Goal: Task Accomplishment & Management: Complete application form

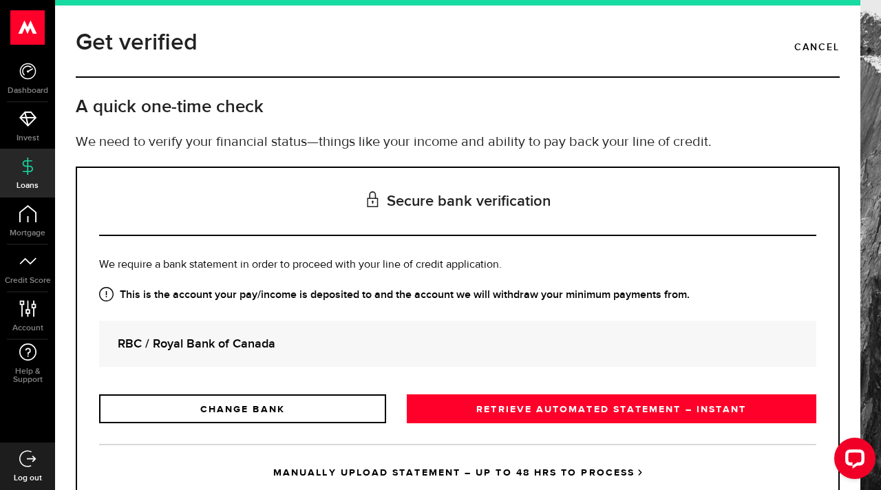
scroll to position [19, 0]
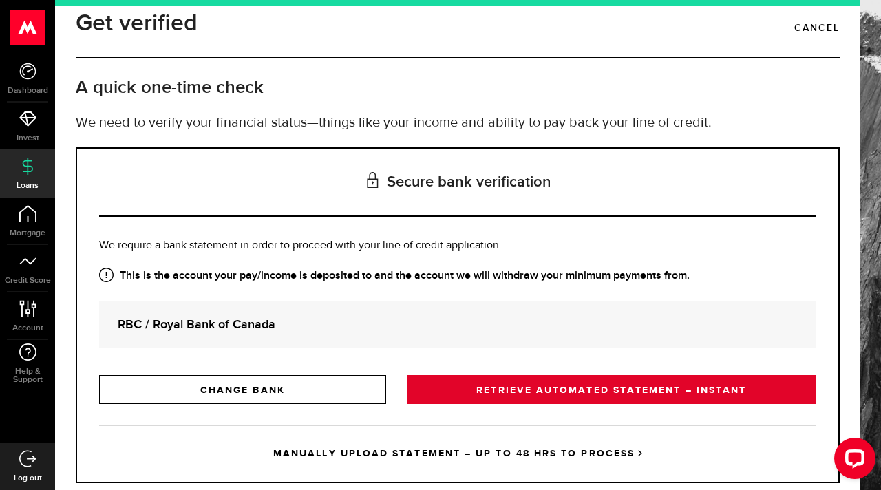
click at [487, 375] on link "RETRIEVE AUTOMATED STATEMENT – INSTANT" at bounding box center [612, 389] width 410 height 29
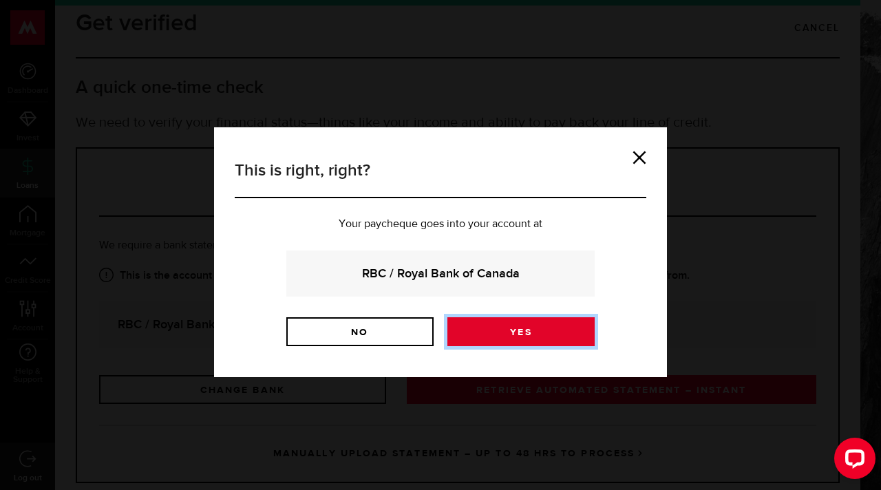
click at [487, 317] on link "Yes" at bounding box center [521, 331] width 147 height 29
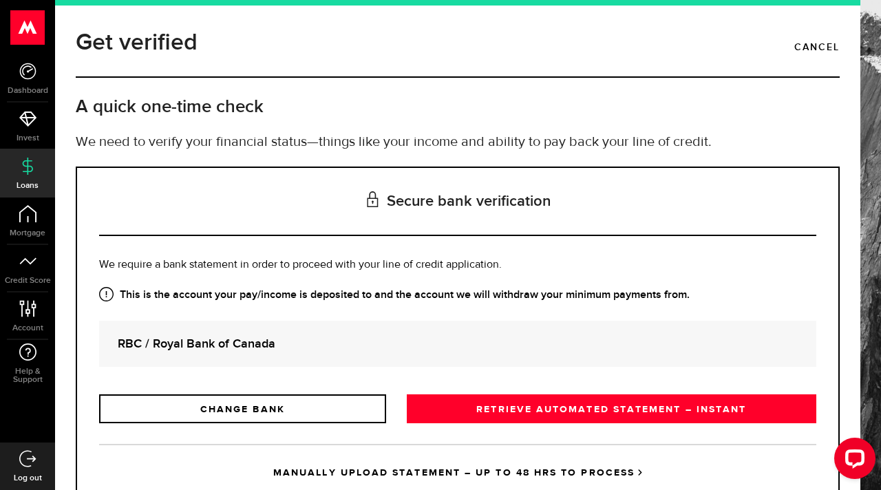
scroll to position [19, 0]
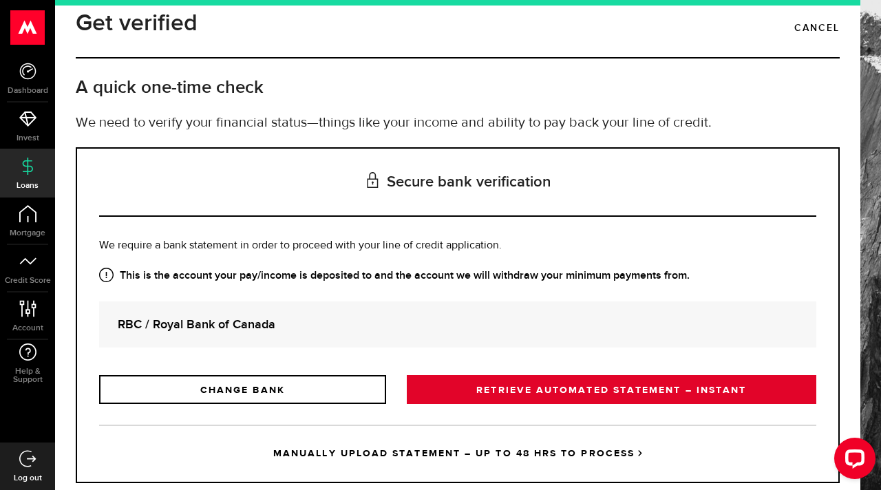
click at [476, 375] on link "RETRIEVE AUTOMATED STATEMENT – INSTANT" at bounding box center [612, 389] width 410 height 29
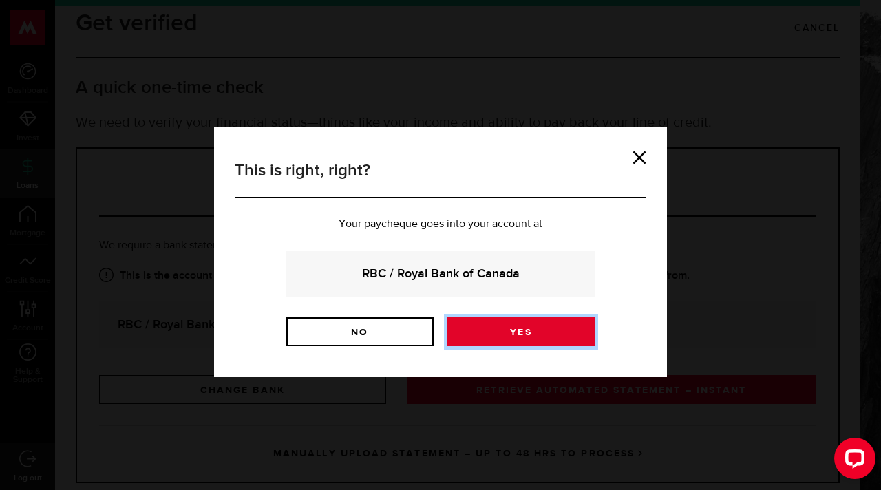
click at [477, 326] on link "Yes" at bounding box center [521, 331] width 147 height 29
